Goal: Task Accomplishment & Management: Complete application form

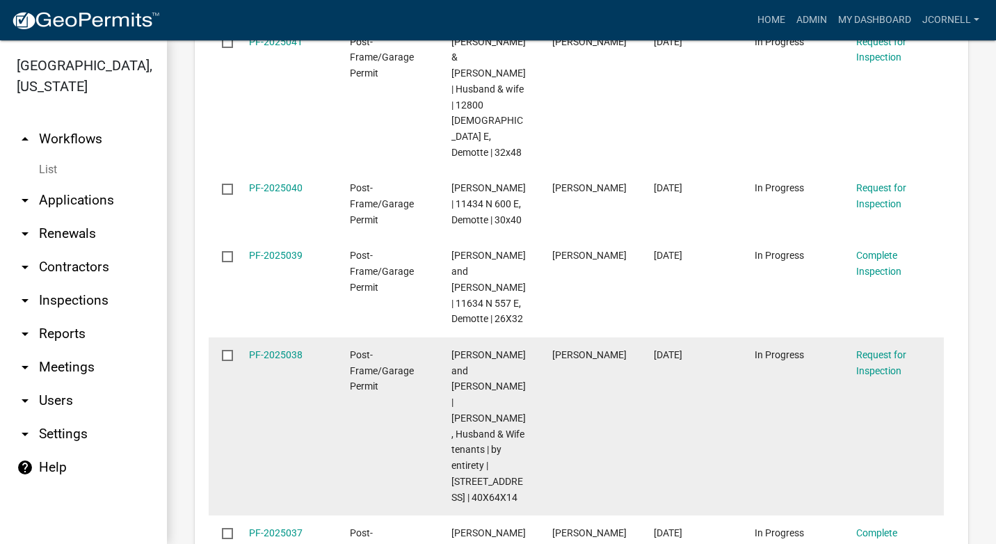
scroll to position [2684, 0]
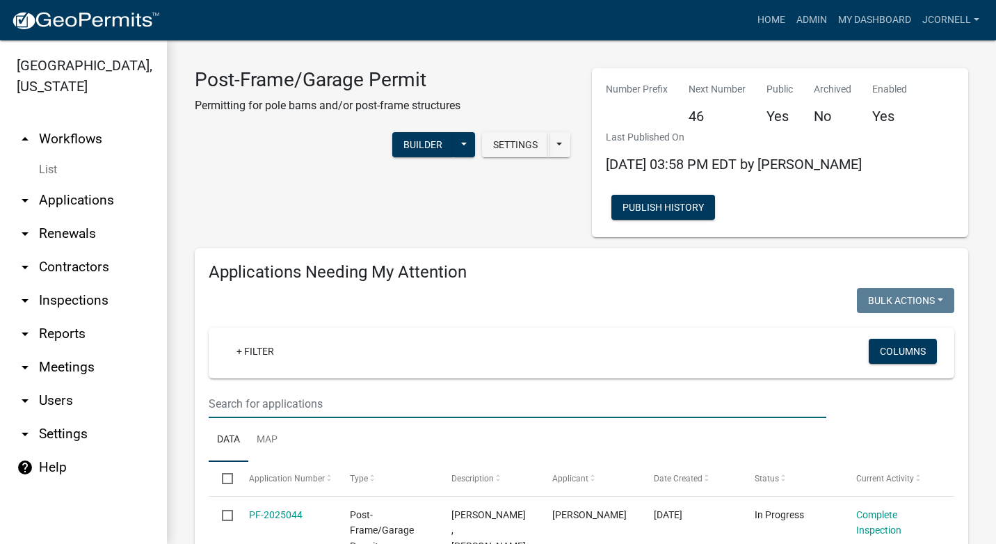
click at [321, 403] on input "text" at bounding box center [517, 403] width 617 height 29
type input "w"
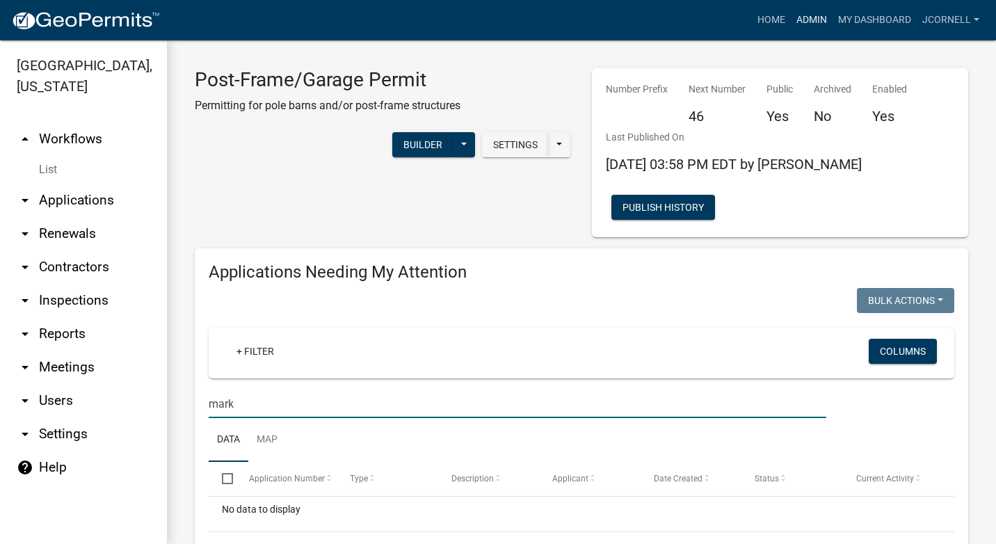
type input "mark"
click at [806, 24] on link "Admin" at bounding box center [811, 20] width 42 height 26
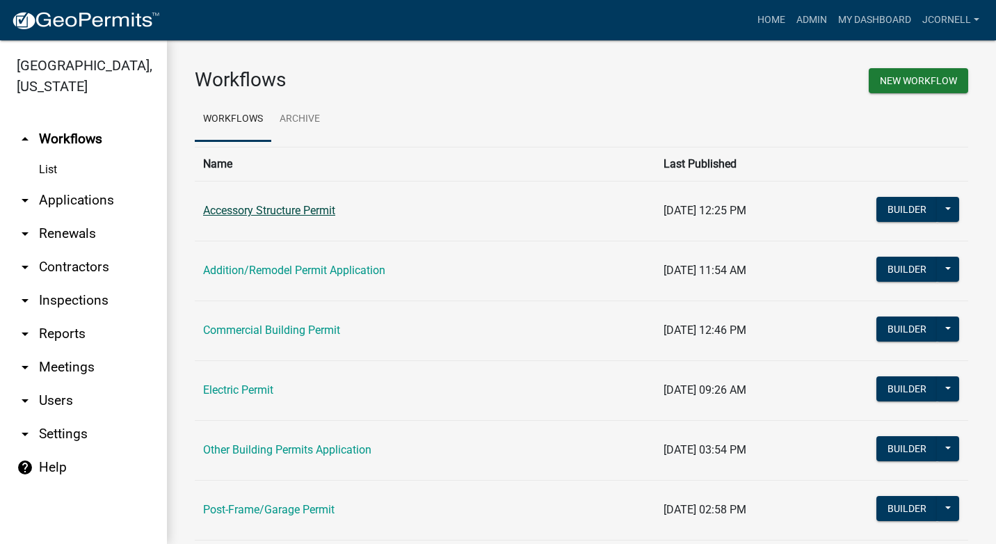
click at [322, 211] on link "Accessory Structure Permit" at bounding box center [269, 210] width 132 height 13
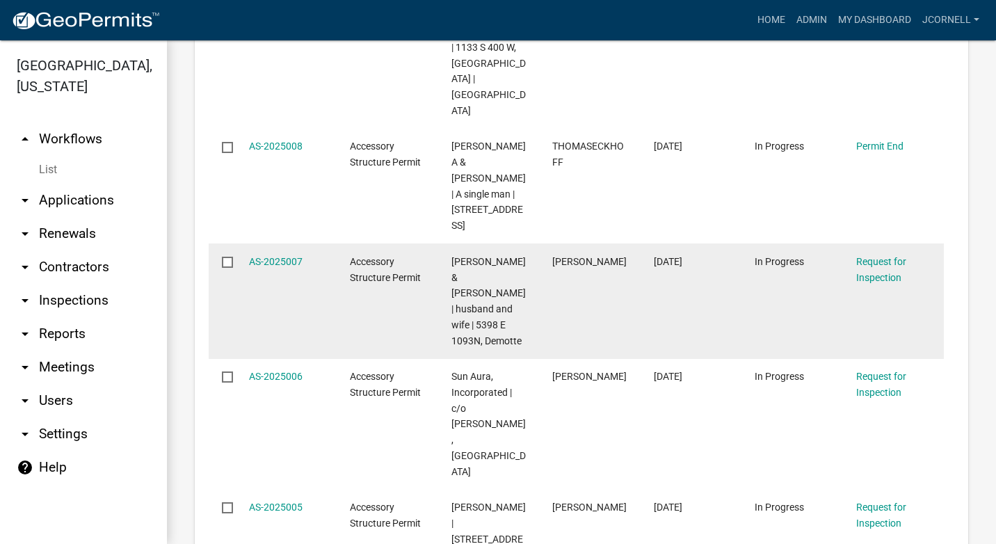
scroll to position [1321, 0]
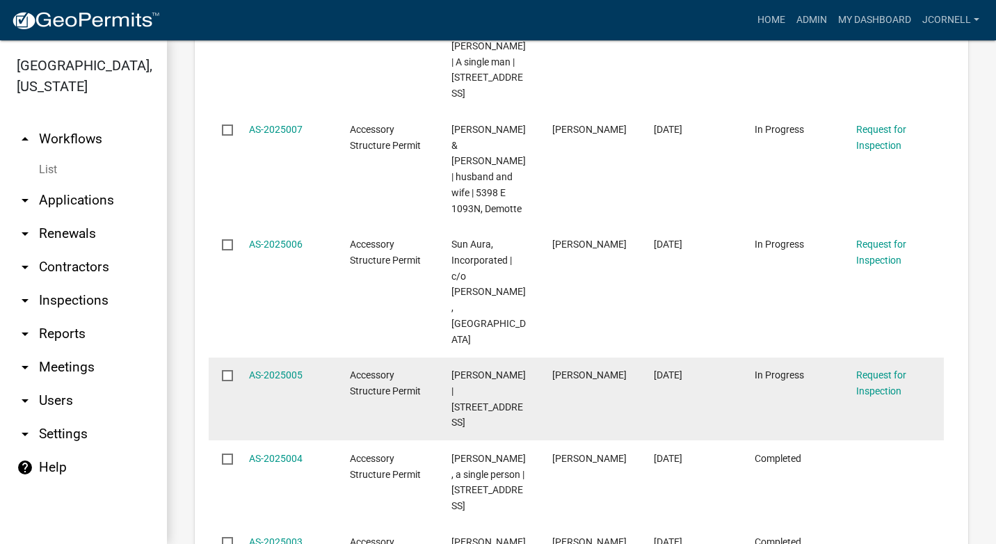
click at [880, 367] on div "Request for Inspection" at bounding box center [893, 383] width 74 height 32
click at [876, 367] on div "Request for Inspection" at bounding box center [893, 383] width 74 height 32
click at [875, 369] on link "Request for Inspection" at bounding box center [881, 382] width 50 height 27
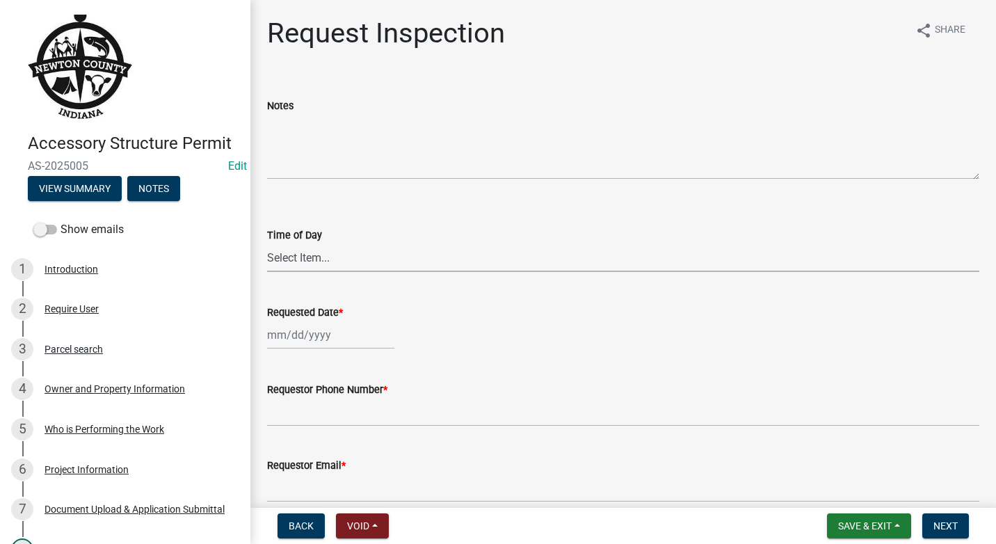
click at [377, 252] on select "Select Item... AM PM" at bounding box center [623, 257] width 712 height 29
click at [267, 243] on select "Select Item... AM PM" at bounding box center [623, 257] width 712 height 29
select select "09b124d7-43c3-4753-bff5-8bc664ad0283"
click at [396, 410] on input "Requestor Phone Number *" at bounding box center [623, 412] width 712 height 29
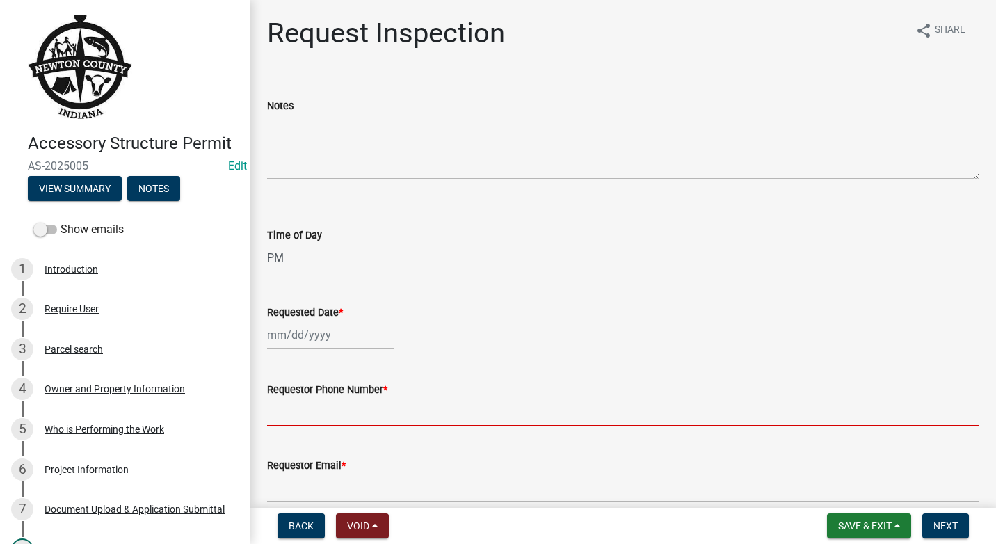
click at [480, 409] on input "Requestor Phone Number *" at bounding box center [623, 412] width 712 height 29
click at [640, 326] on div at bounding box center [623, 334] width 712 height 29
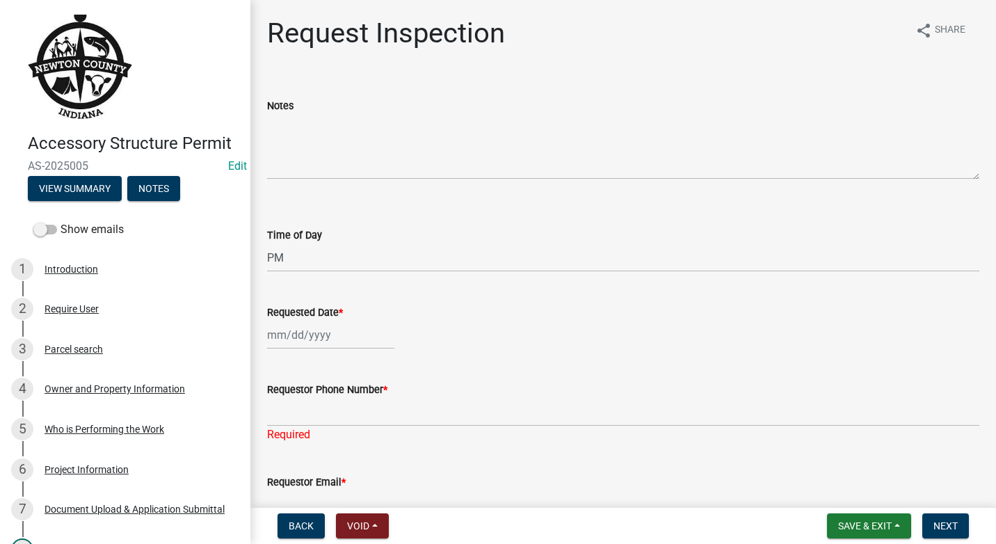
click at [359, 343] on input "Requested Date *" at bounding box center [330, 334] width 127 height 29
select select "10"
select select "2025"
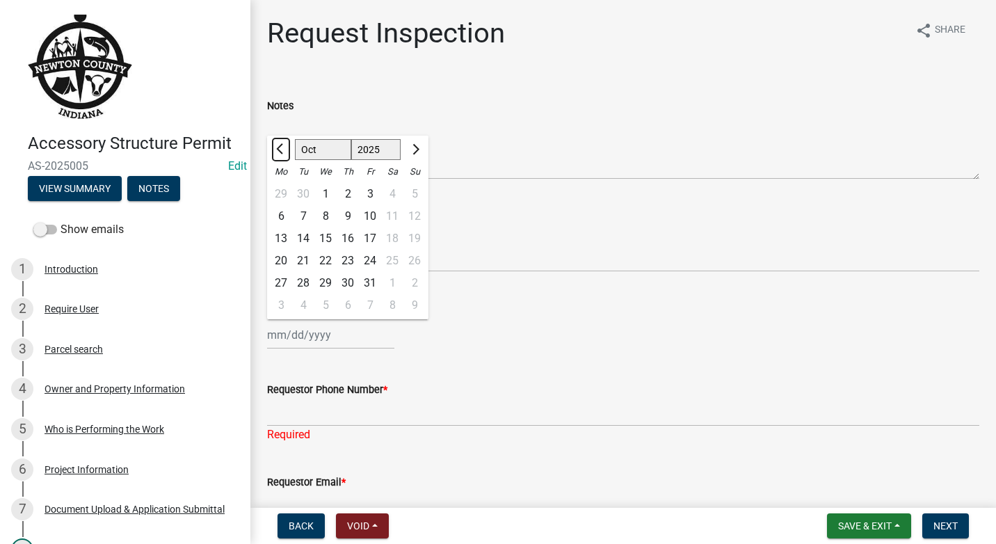
click at [275, 146] on button "Previous month" at bounding box center [281, 149] width 17 height 22
select select "9"
click at [348, 234] on div "18" at bounding box center [347, 238] width 22 height 22
type input "[DATE]"
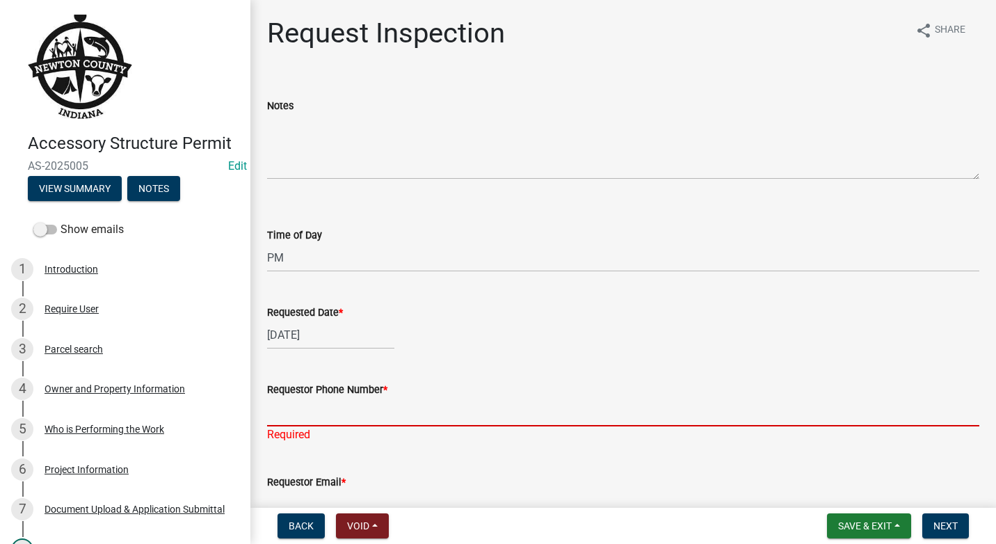
click at [379, 407] on input "Requestor Phone Number *" at bounding box center [623, 412] width 712 height 29
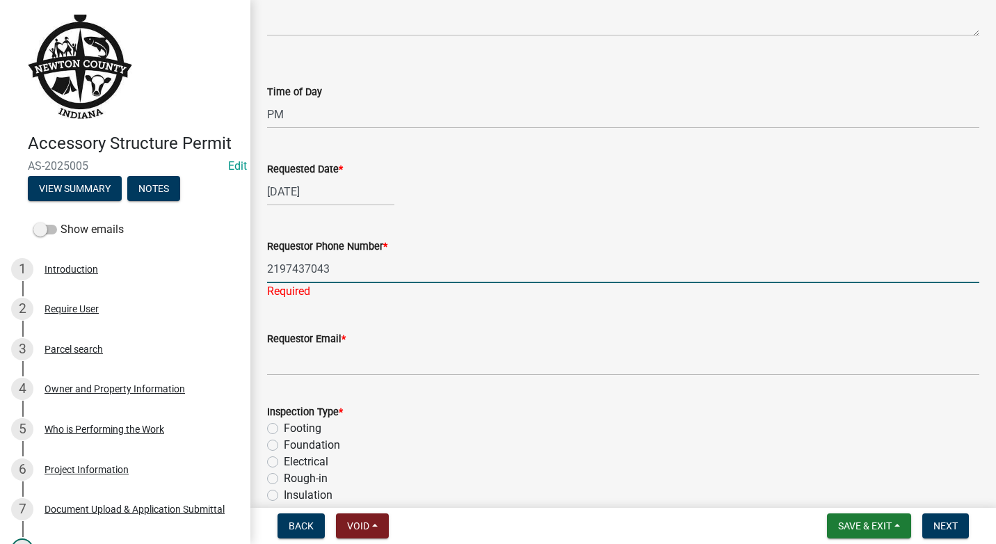
scroll to position [209, 0]
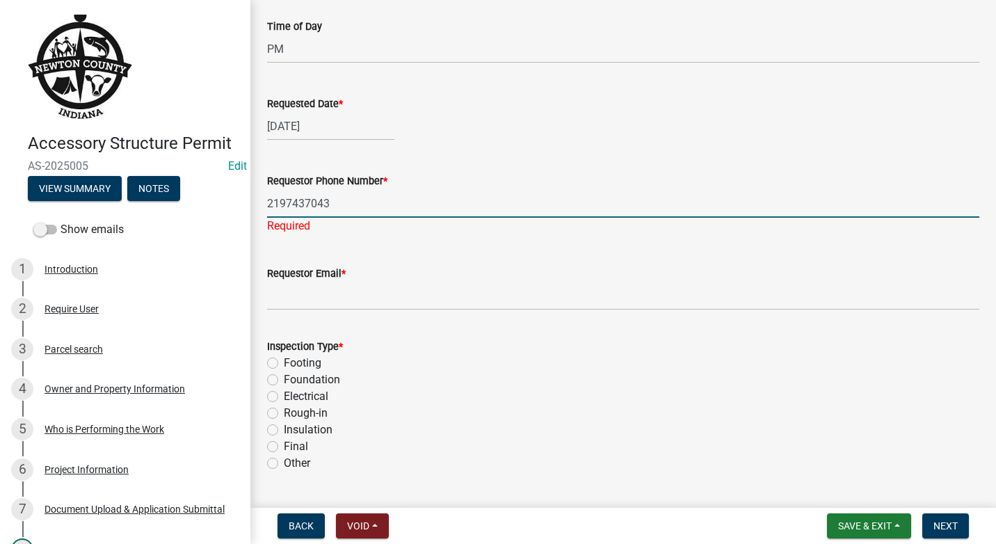
type input "2197437043"
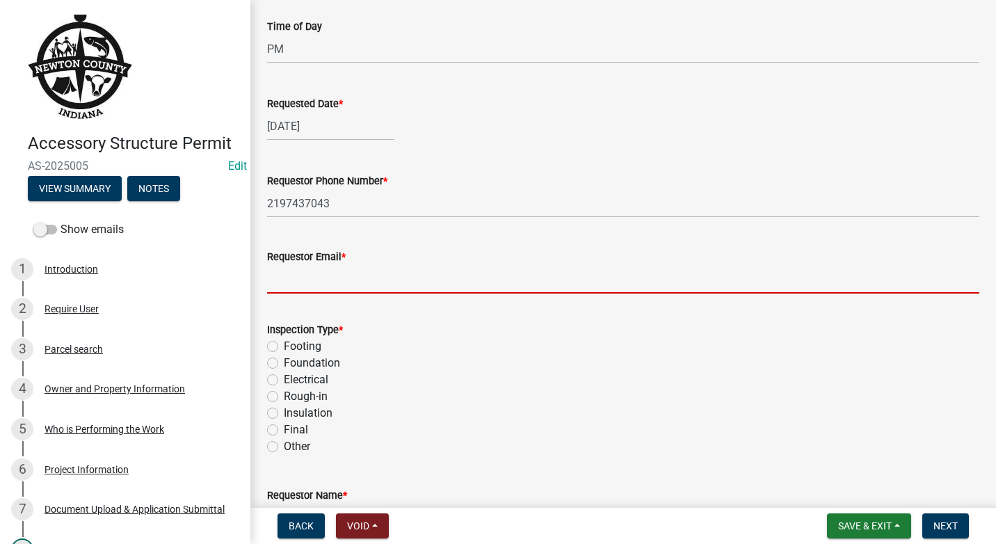
click at [324, 299] on wm-data-entity-input "Requestor Email *" at bounding box center [623, 267] width 712 height 76
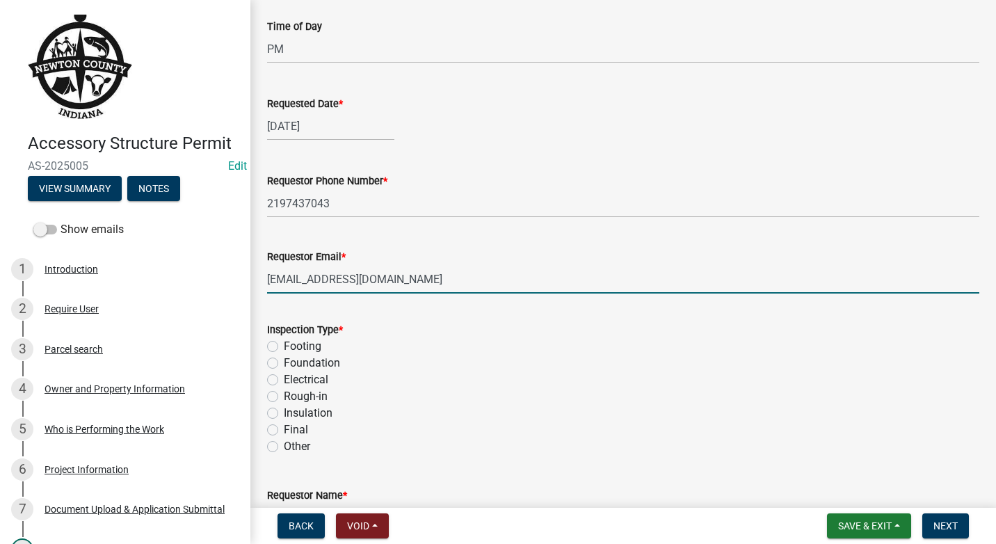
type input "[EMAIL_ADDRESS][DOMAIN_NAME]"
click at [284, 430] on label "Final" at bounding box center [296, 429] width 24 height 17
click at [284, 430] on input "Final" at bounding box center [288, 425] width 9 height 9
radio input "true"
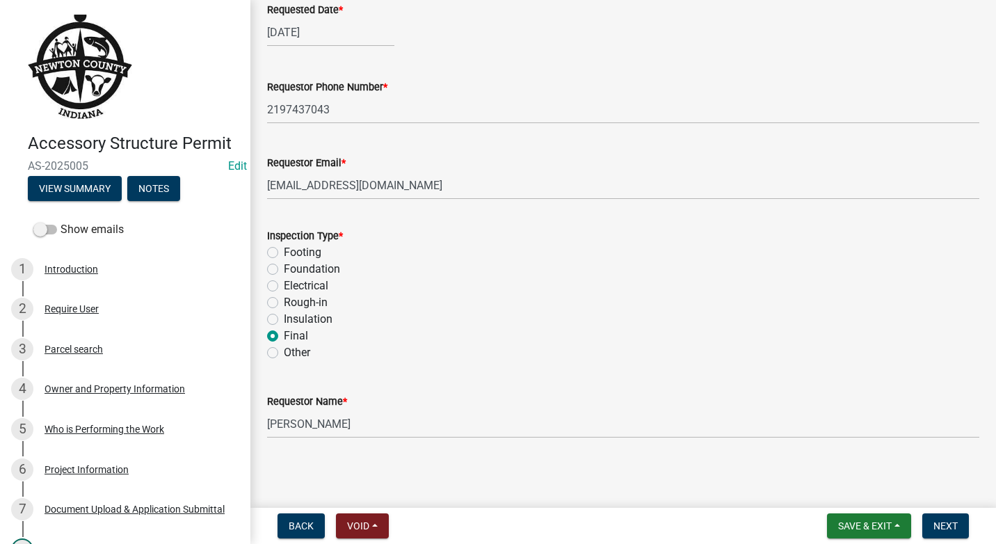
scroll to position [304, 0]
drag, startPoint x: 341, startPoint y: 431, endPoint x: 252, endPoint y: 429, distance: 88.3
click at [252, 429] on div "Request Inspection share Share Notes Time of Day Select Item... AM PM Requested…" at bounding box center [622, 86] width 745 height 747
type input "+"
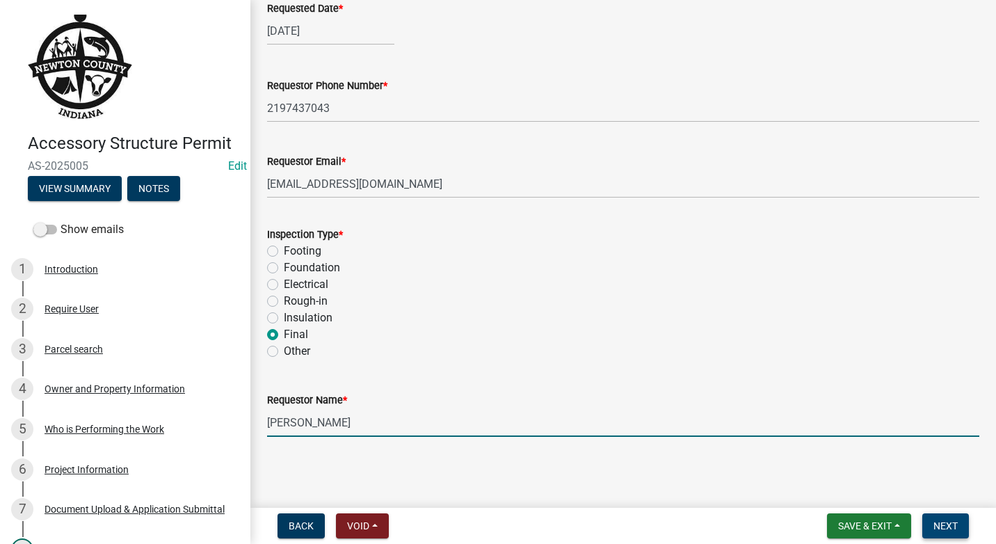
type input "[PERSON_NAME]"
click at [953, 523] on span "Next" at bounding box center [945, 525] width 24 height 11
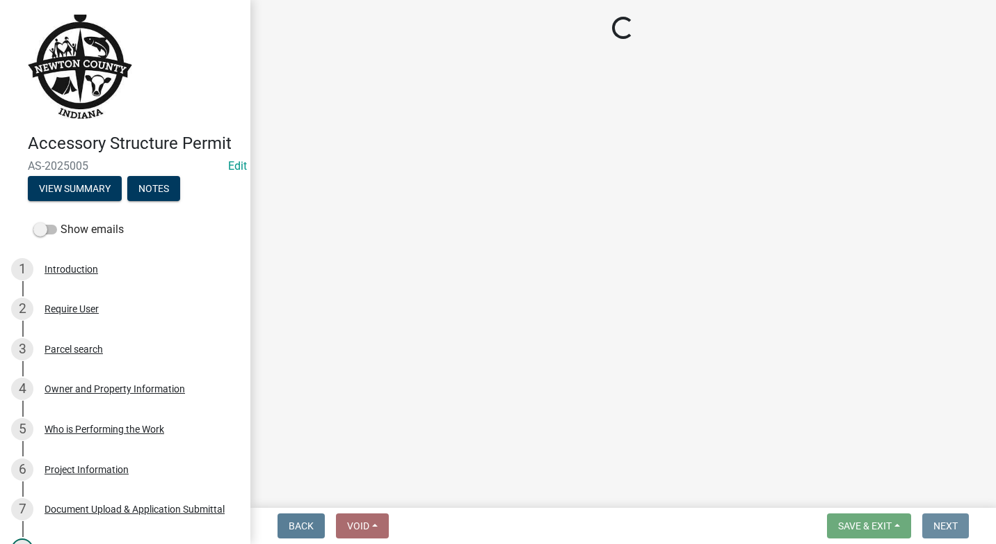
scroll to position [0, 0]
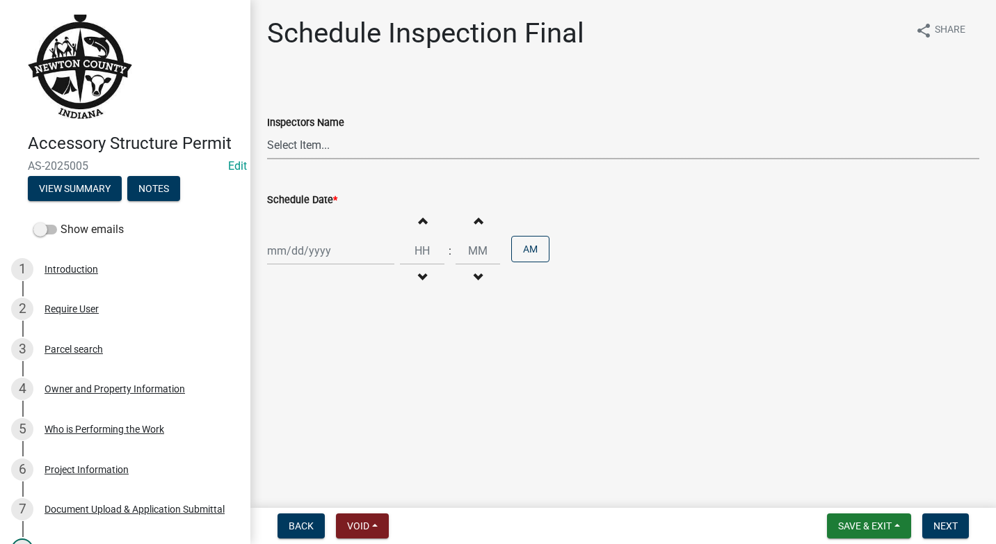
click at [351, 145] on select "Select Item... jcornell ([PERSON_NAME]) cvanderborg ([PERSON_NAME])" at bounding box center [623, 145] width 712 height 29
select select "ecc854ab-63d8-45dc-90da-232b9cdbb1ad"
click at [267, 131] on select "Select Item... jcornell ([PERSON_NAME]) cvanderborg ([PERSON_NAME])" at bounding box center [623, 145] width 712 height 29
select select "10"
select select "2025"
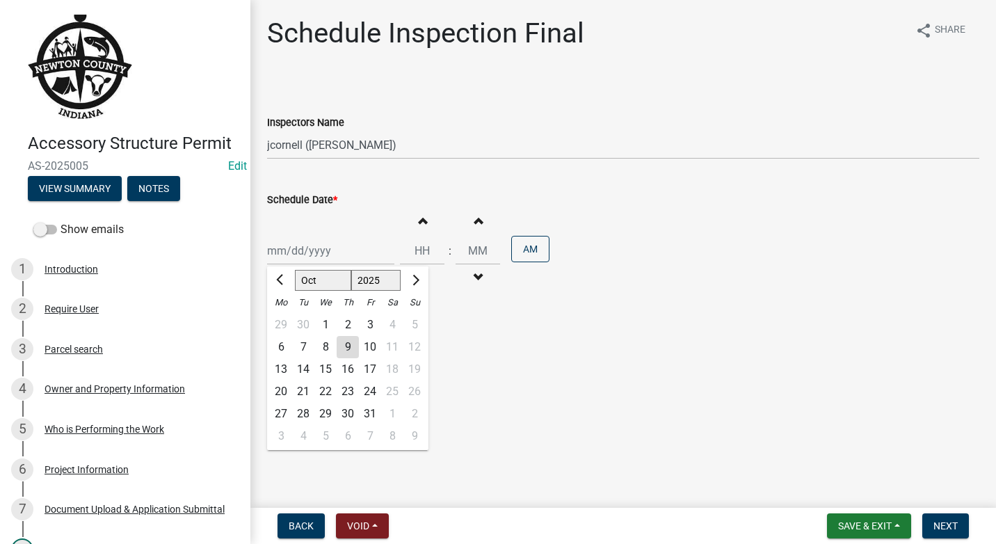
click at [356, 254] on div "[PERSON_NAME] Feb Mar Apr [PERSON_NAME][DATE] Oct Nov [DATE] 1526 1527 1528 152…" at bounding box center [330, 250] width 127 height 29
click at [276, 273] on button "Previous month" at bounding box center [281, 280] width 17 height 22
select select "9"
click at [353, 367] on div "18" at bounding box center [347, 369] width 22 height 22
type input "[DATE]"
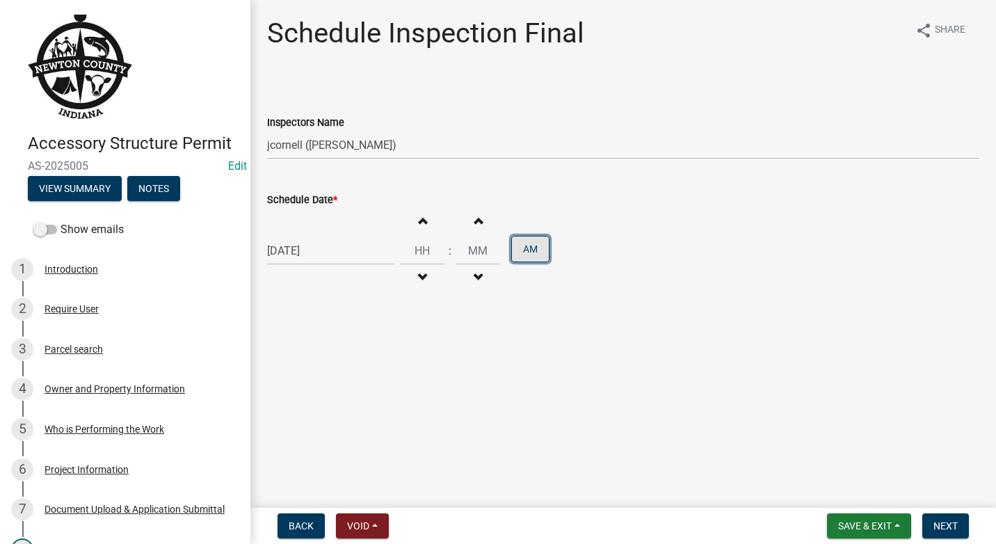
click at [528, 250] on button "AM" at bounding box center [530, 249] width 38 height 26
type input "12"
type input "00"
click at [419, 222] on span "button" at bounding box center [422, 220] width 7 height 11
type input "01"
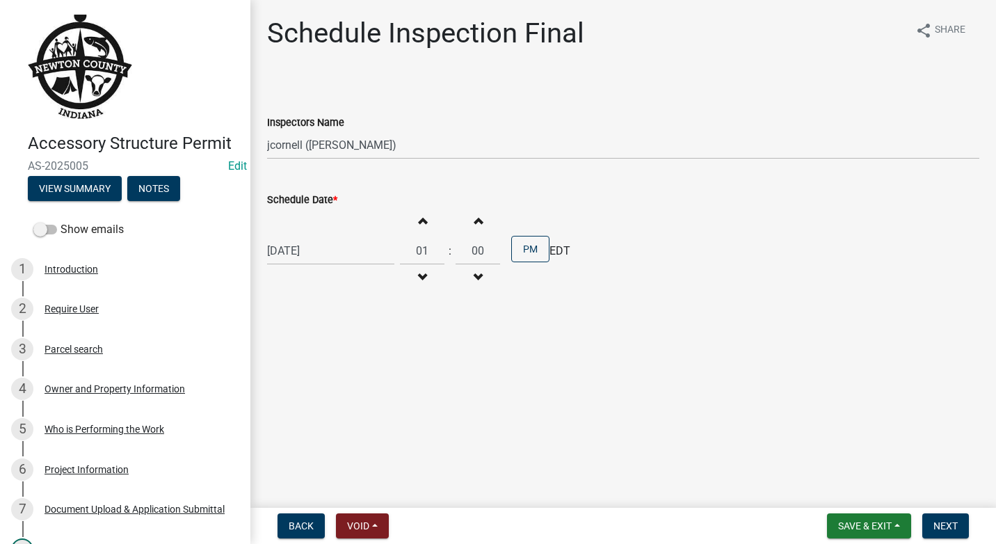
click at [471, 227] on button "Increment minutes" at bounding box center [477, 220] width 29 height 25
click at [474, 226] on span "button" at bounding box center [477, 220] width 7 height 11
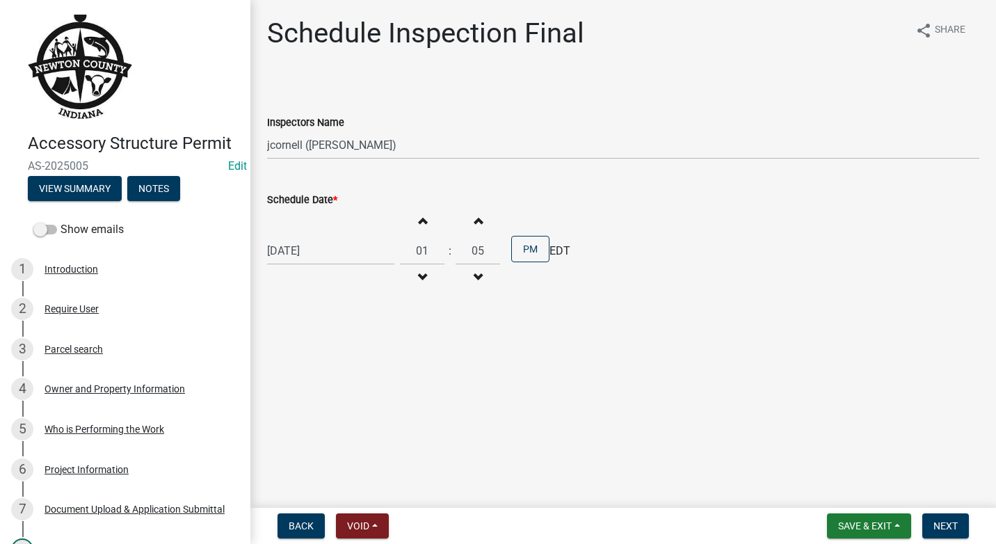
click at [474, 226] on span "button" at bounding box center [477, 220] width 7 height 11
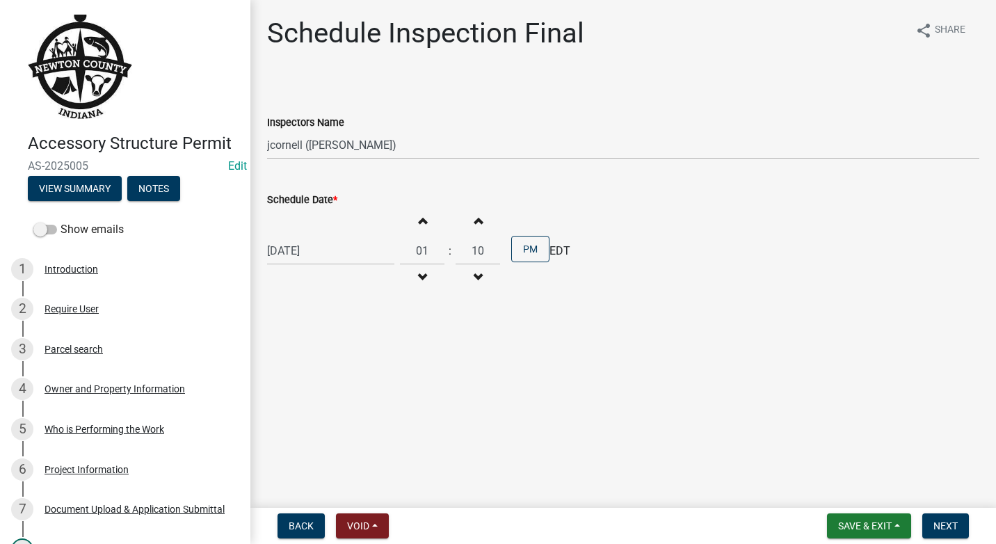
click at [474, 226] on span "button" at bounding box center [477, 220] width 7 height 11
click at [473, 229] on button "Increment minutes" at bounding box center [477, 220] width 29 height 25
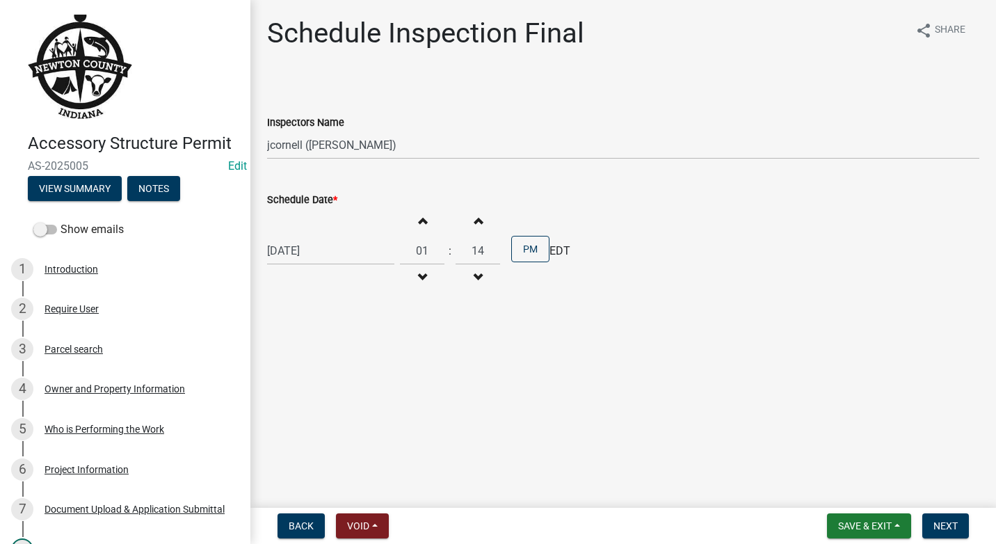
type input "15"
click at [952, 522] on span "Next" at bounding box center [945, 525] width 24 height 11
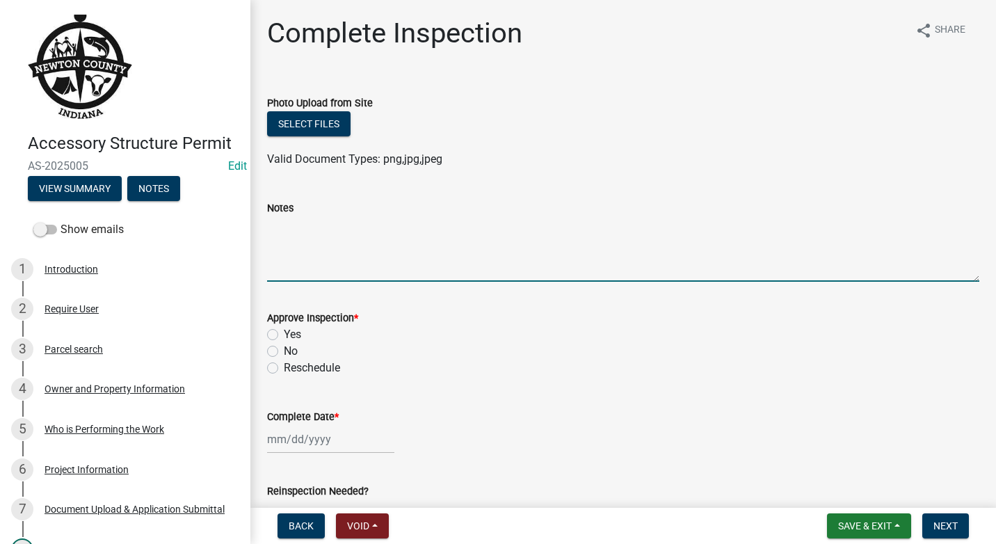
click at [310, 263] on textarea "Notes" at bounding box center [623, 248] width 712 height 65
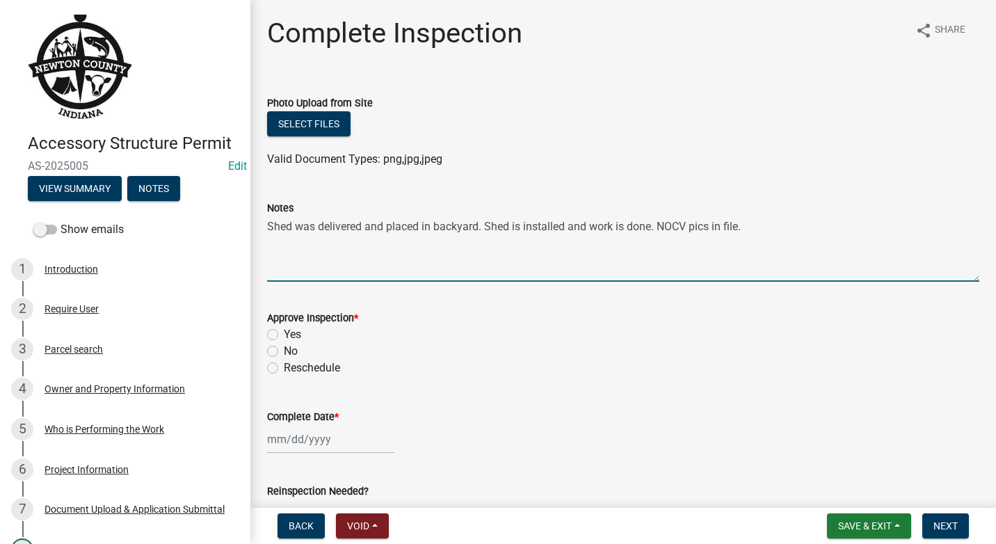
type textarea "Shed was delivered and placed in backyard. Shed is installed and work is done. …"
click at [284, 333] on label "Yes" at bounding box center [292, 334] width 17 height 17
click at [284, 333] on input "Yes" at bounding box center [288, 330] width 9 height 9
radio input "true"
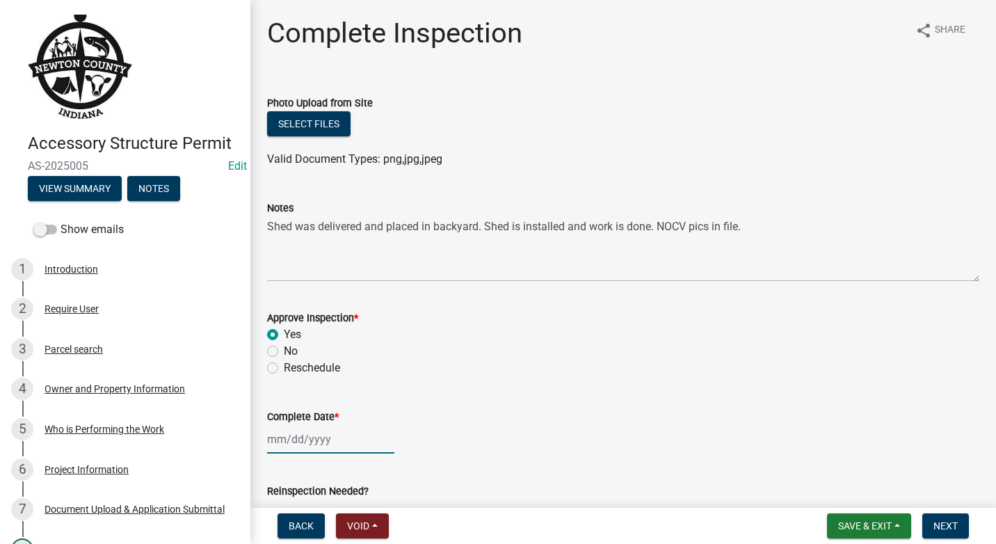
select select "10"
select select "2025"
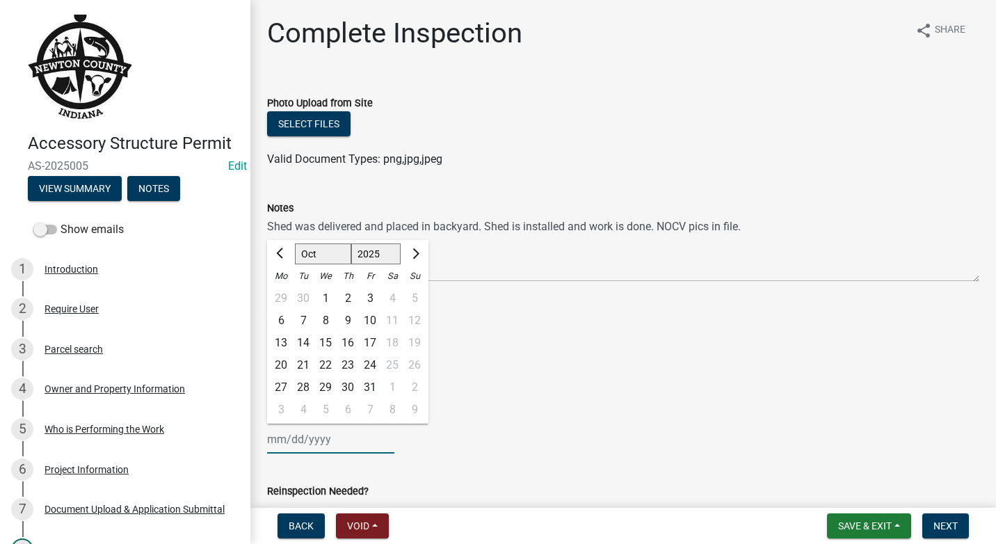
click at [343, 443] on div "[PERSON_NAME] Feb Mar Apr [PERSON_NAME][DATE] Oct Nov [DATE] 1526 1527 1528 152…" at bounding box center [330, 439] width 127 height 29
click at [284, 253] on span "Previous month" at bounding box center [281, 253] width 10 height 10
select select "9"
click at [343, 341] on div "18" at bounding box center [347, 343] width 22 height 22
type input "[DATE]"
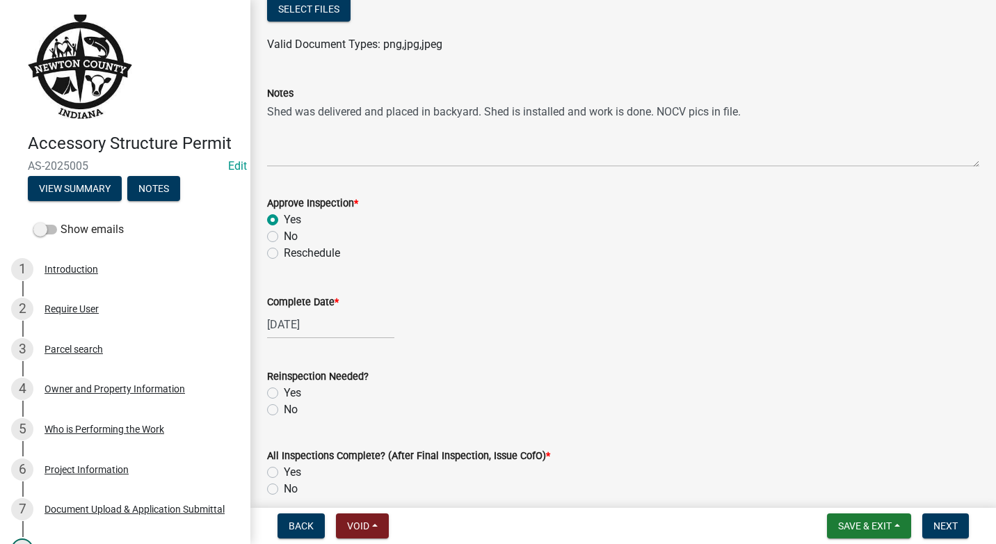
scroll to position [139, 0]
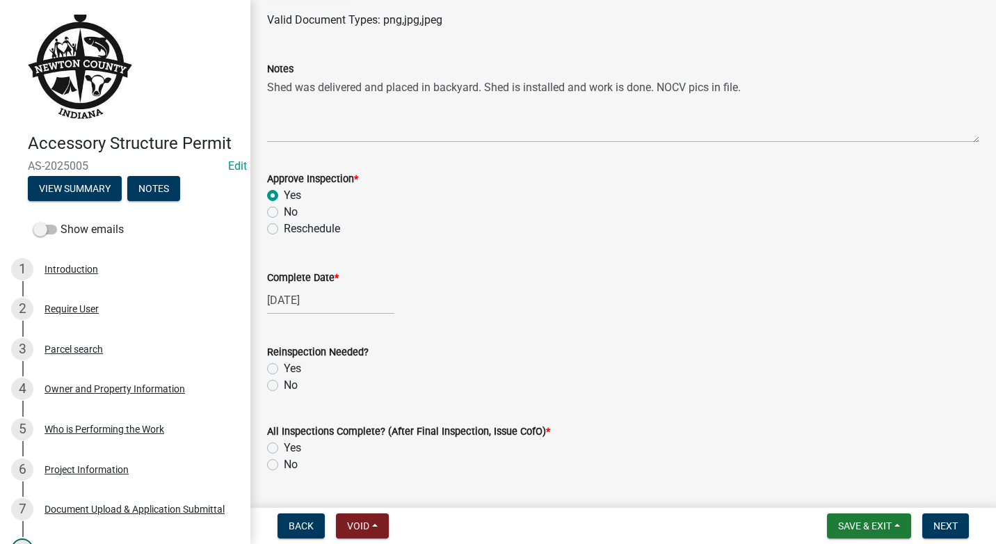
click at [284, 384] on label "No" at bounding box center [291, 385] width 14 height 17
click at [284, 384] on input "No" at bounding box center [288, 381] width 9 height 9
radio input "true"
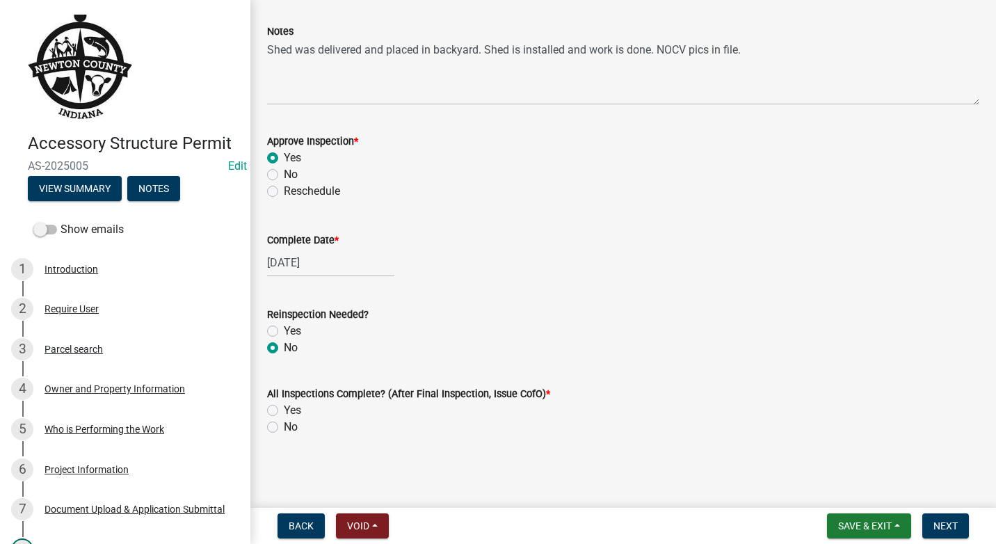
click at [284, 407] on label "Yes" at bounding box center [292, 410] width 17 height 17
click at [284, 407] on input "Yes" at bounding box center [288, 406] width 9 height 9
radio input "true"
click at [956, 520] on span "Next" at bounding box center [945, 525] width 24 height 11
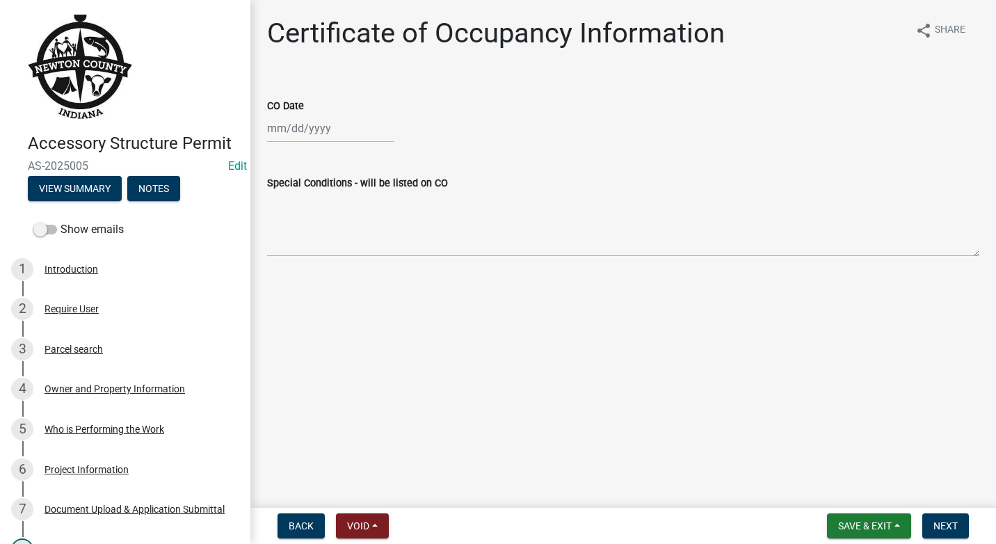
click at [341, 135] on div at bounding box center [330, 128] width 127 height 29
select select "10"
select select "2025"
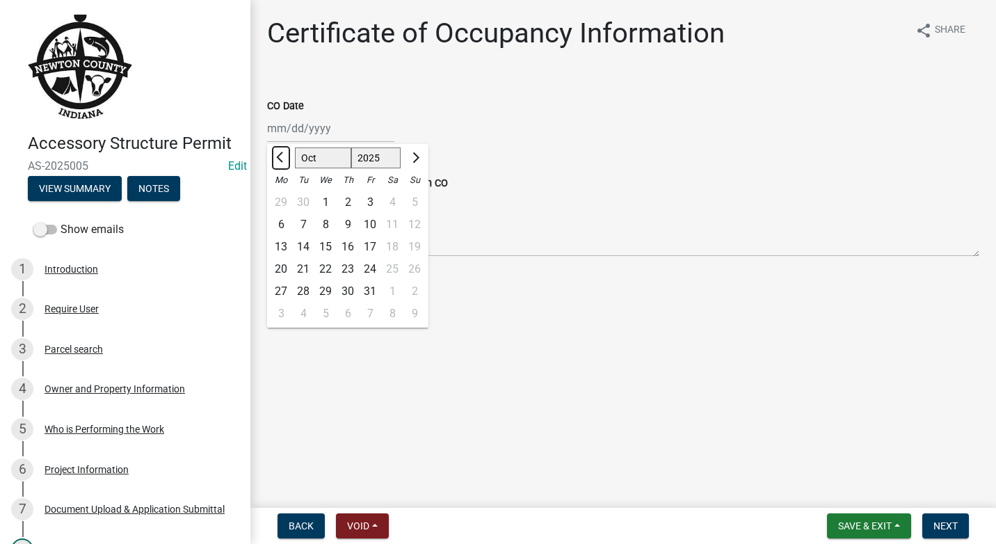
click at [288, 156] on button "Previous month" at bounding box center [281, 158] width 17 height 22
select select "9"
click at [350, 251] on div "18" at bounding box center [347, 247] width 22 height 22
type input "[DATE]"
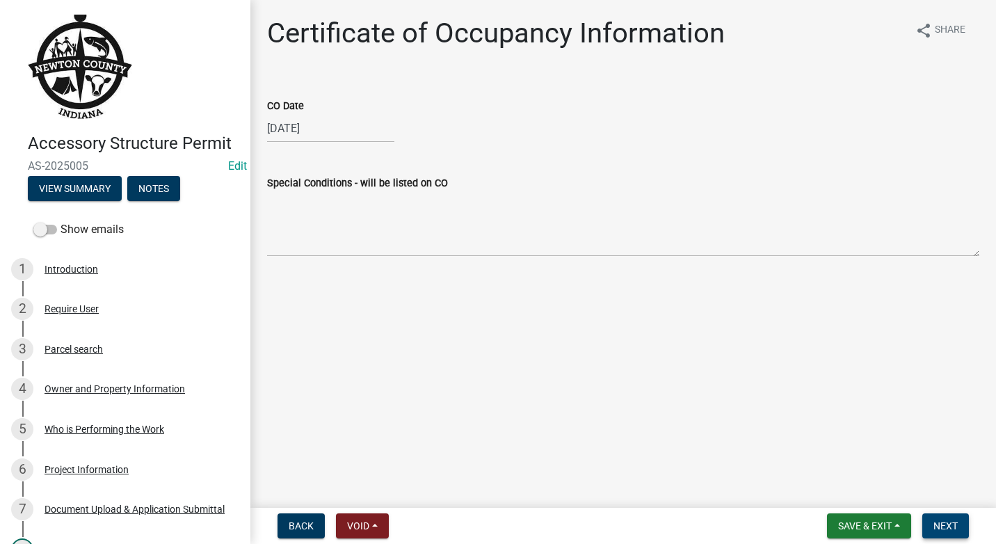
click at [934, 523] on span "Next" at bounding box center [945, 525] width 24 height 11
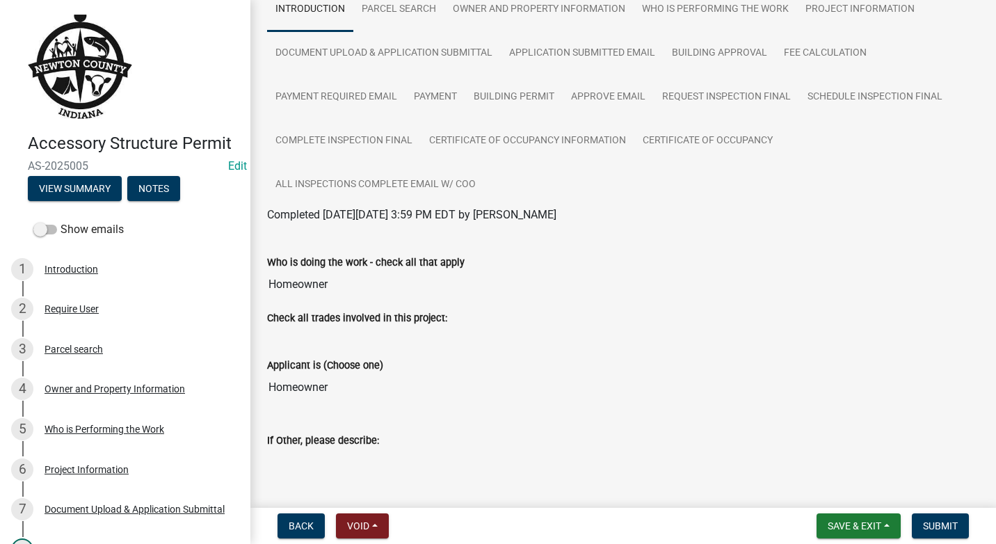
scroll to position [139, 0]
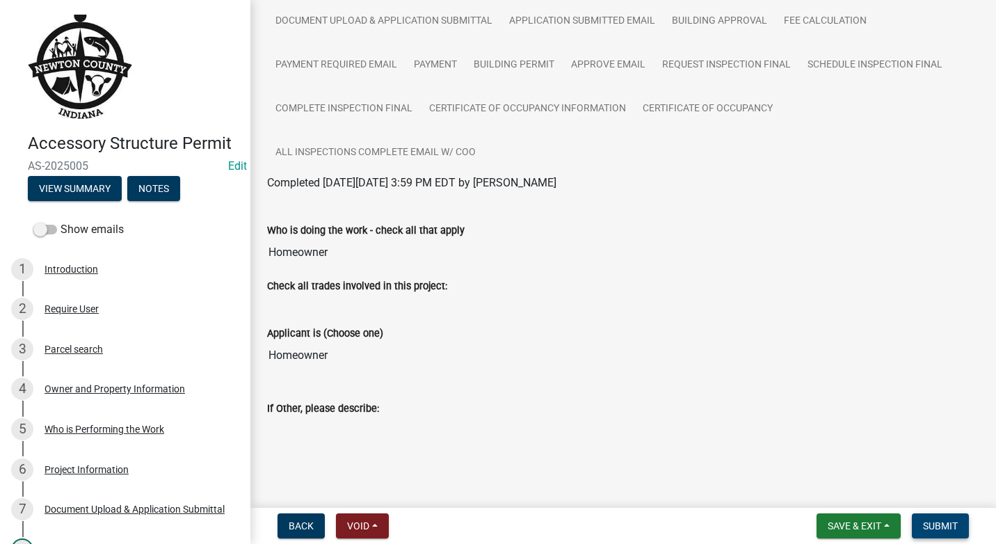
click at [946, 525] on span "Submit" at bounding box center [940, 525] width 35 height 11
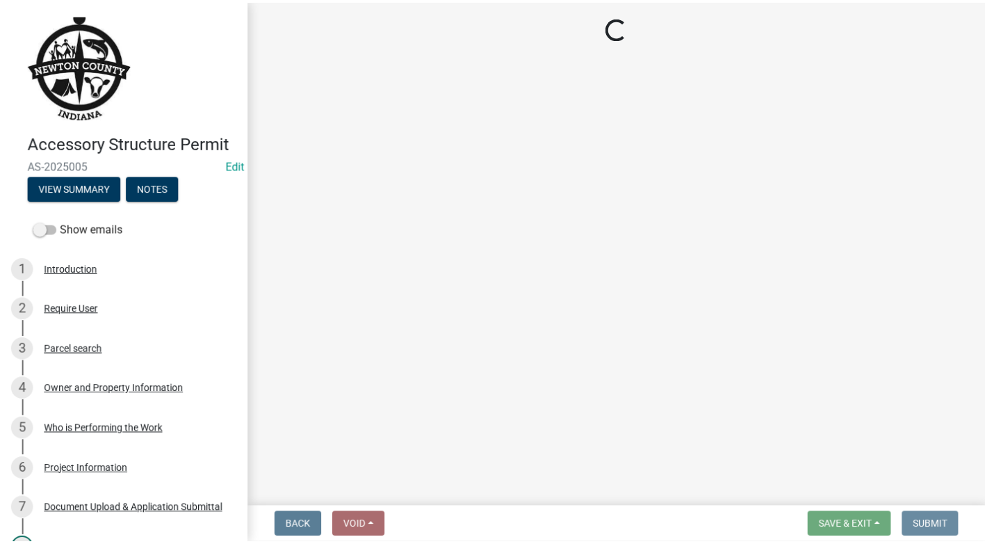
scroll to position [0, 0]
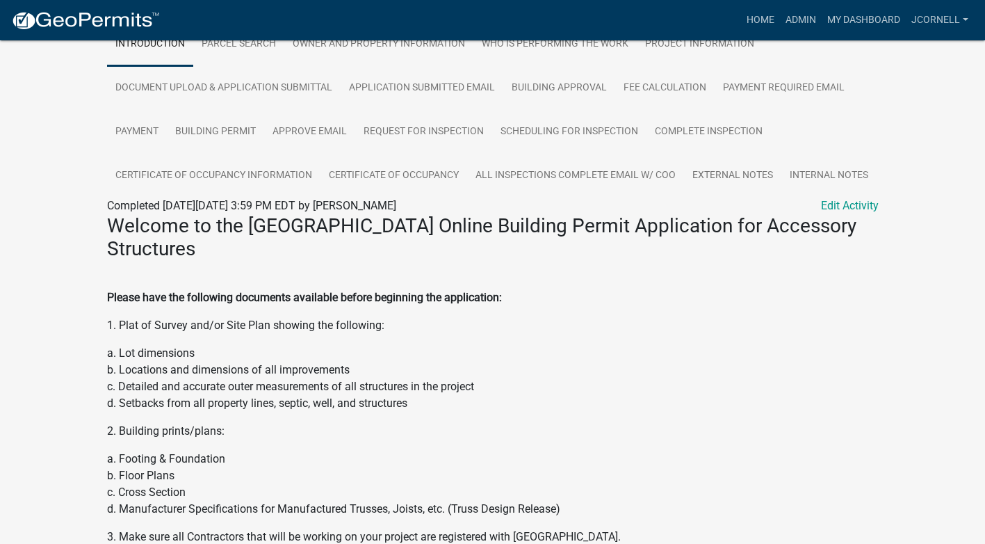
scroll to position [163, 0]
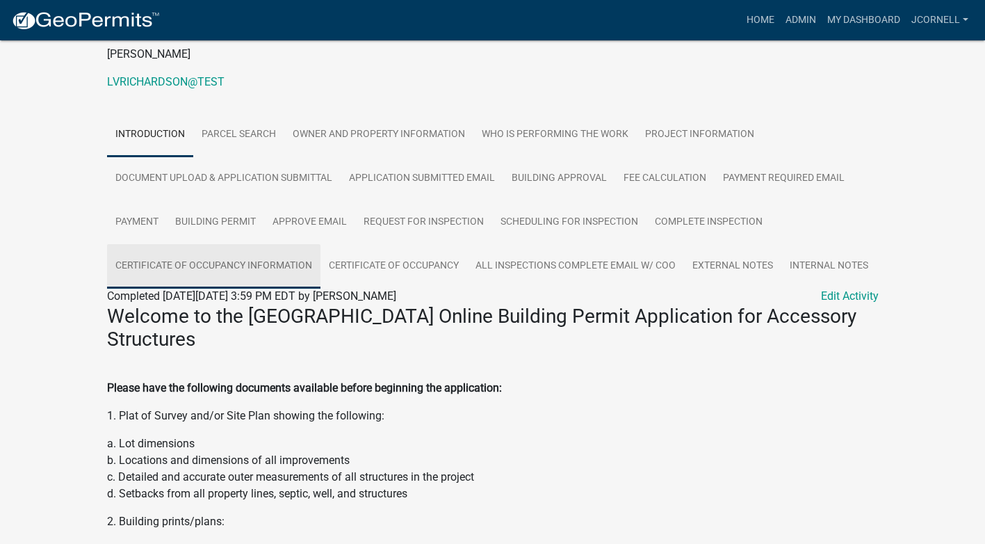
click at [244, 263] on link "Certificate of Occupancy Information" at bounding box center [213, 266] width 213 height 44
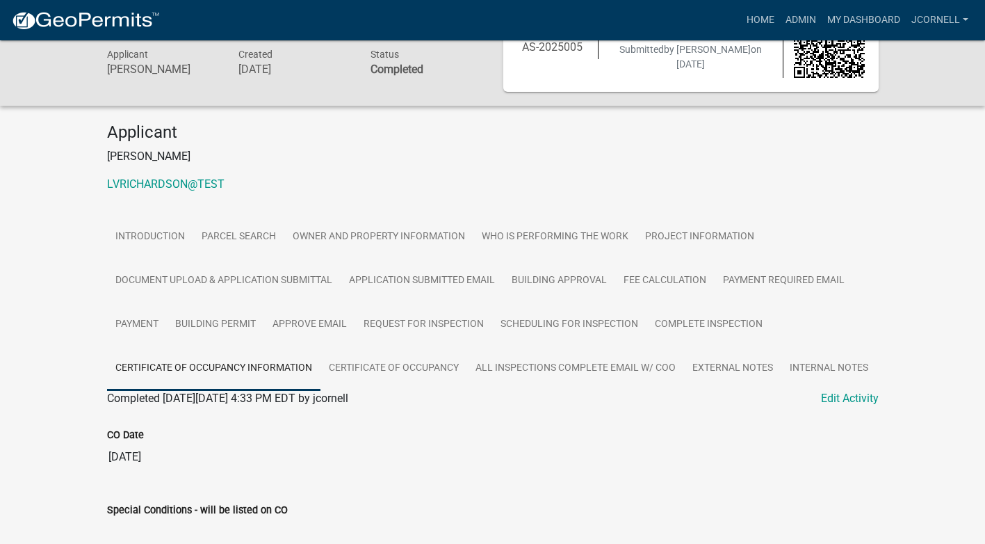
scroll to position [60, 0]
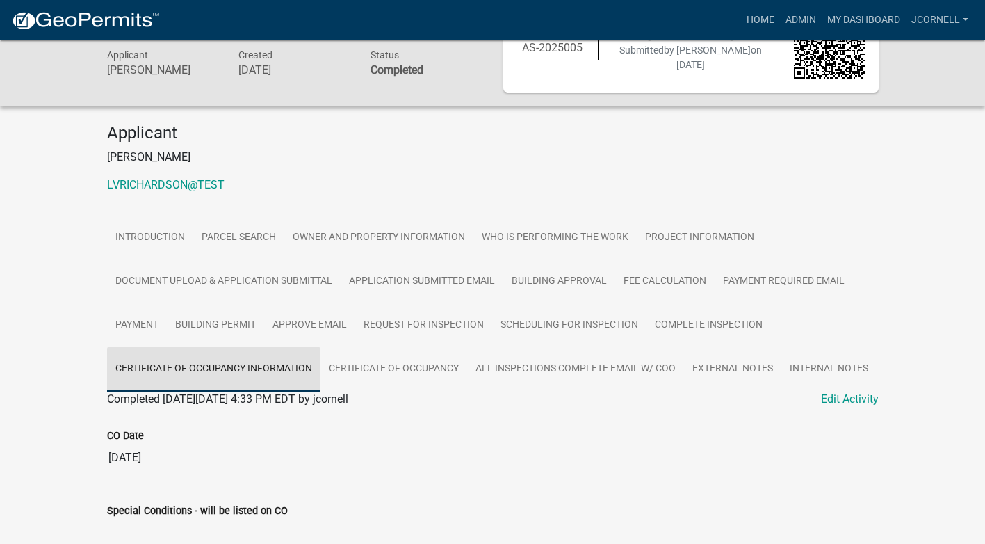
click at [229, 371] on link "Certificate of Occupancy Information" at bounding box center [213, 369] width 213 height 44
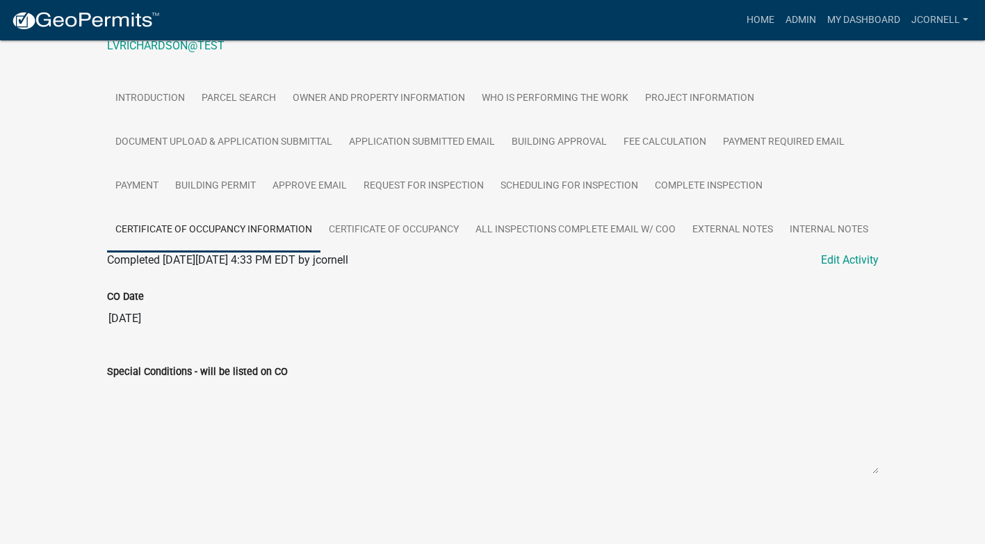
scroll to position [0, 0]
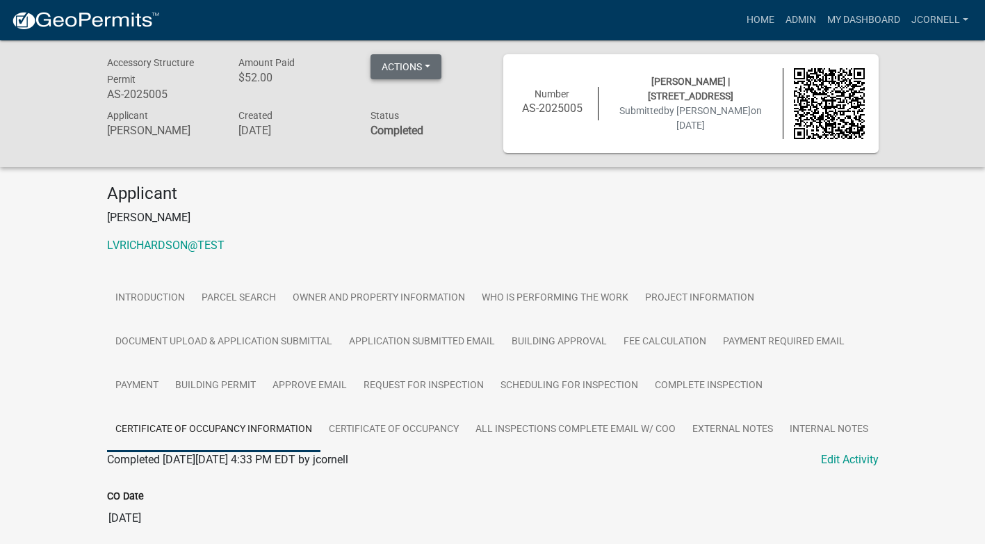
click at [410, 65] on button "Actions" at bounding box center [406, 66] width 71 height 25
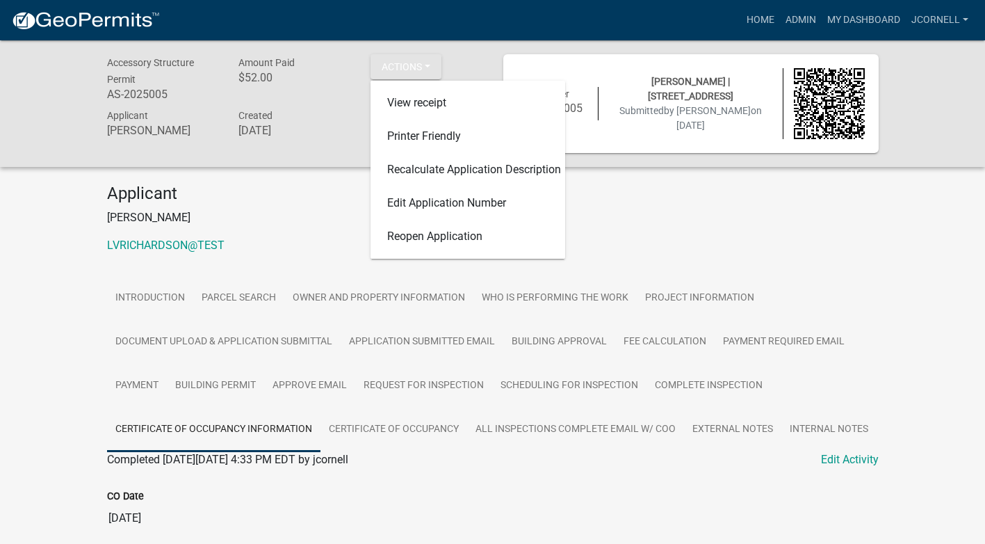
click at [309, 213] on p "[PERSON_NAME]" at bounding box center [493, 217] width 772 height 17
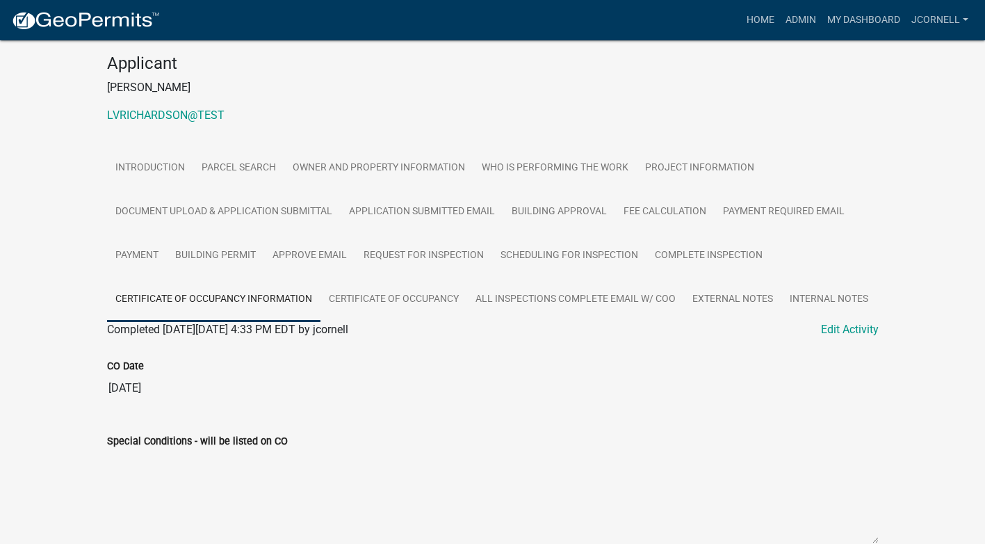
scroll to position [139, 0]
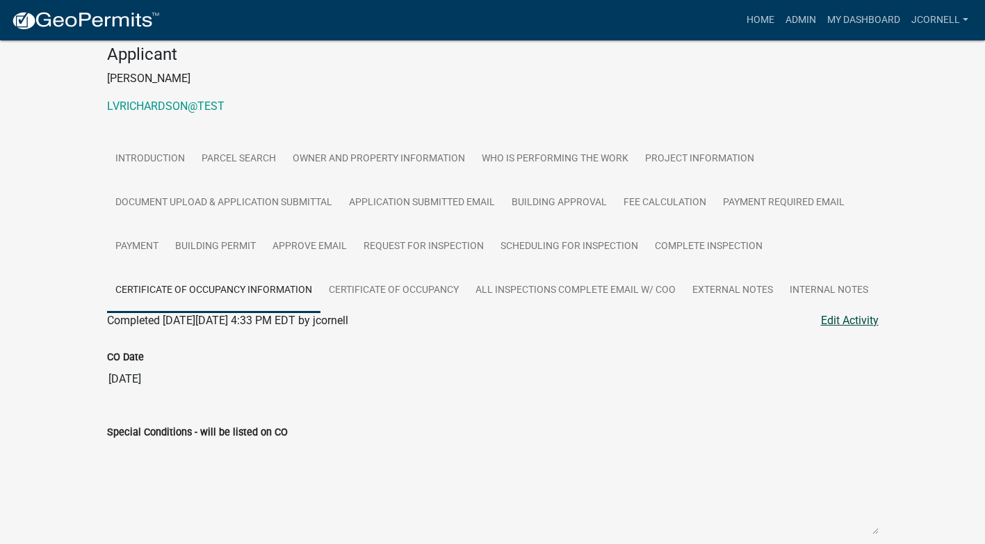
click at [841, 321] on link "Edit Activity" at bounding box center [850, 320] width 58 height 17
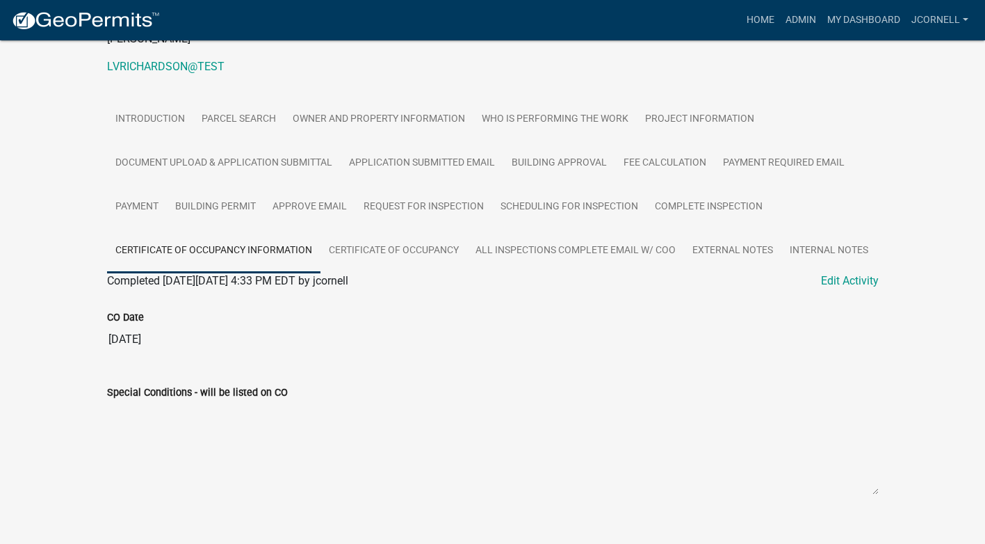
scroll to position [200, 0]
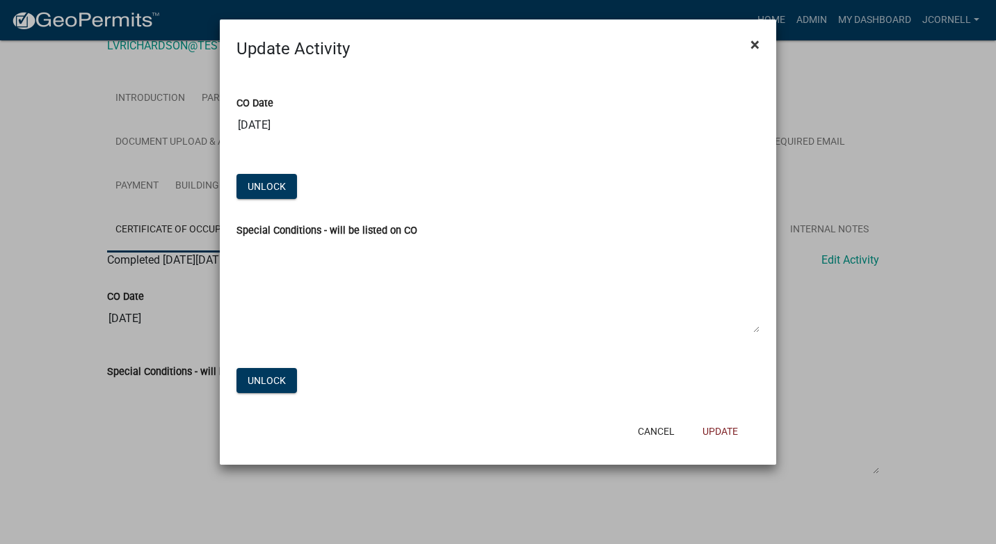
click at [756, 44] on span "×" at bounding box center [754, 44] width 9 height 19
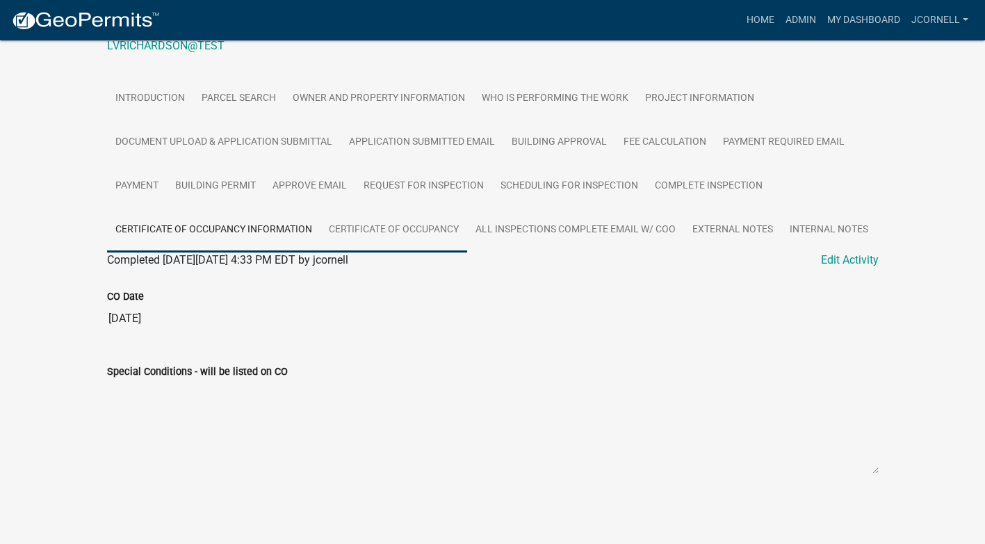
click at [427, 225] on link "Certificate of Occupancy" at bounding box center [393, 230] width 147 height 44
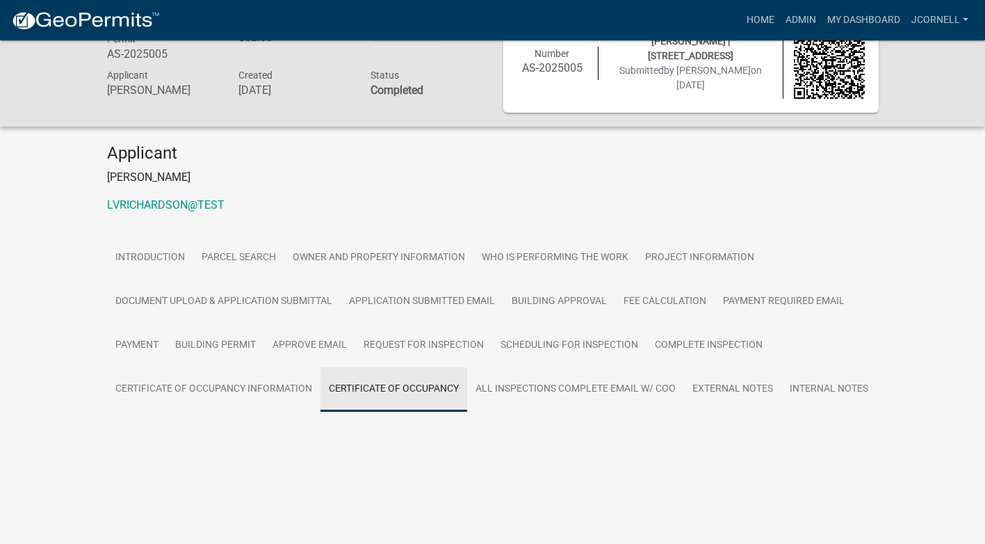
scroll to position [40, 0]
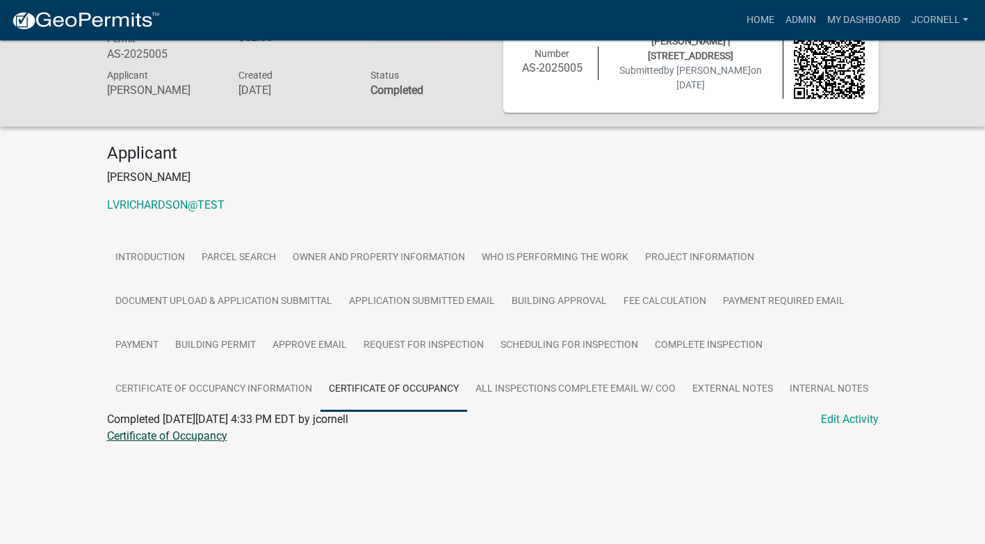
click at [190, 437] on link "Certificate of Occupancy" at bounding box center [167, 435] width 120 height 13
